Goal: Task Accomplishment & Management: Use online tool/utility

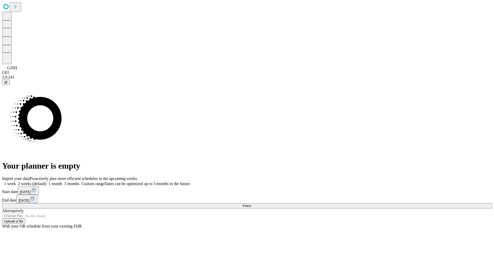
click at [251, 204] on span "Fetch" at bounding box center [247, 206] width 8 height 4
